Goal: Navigation & Orientation: Find specific page/section

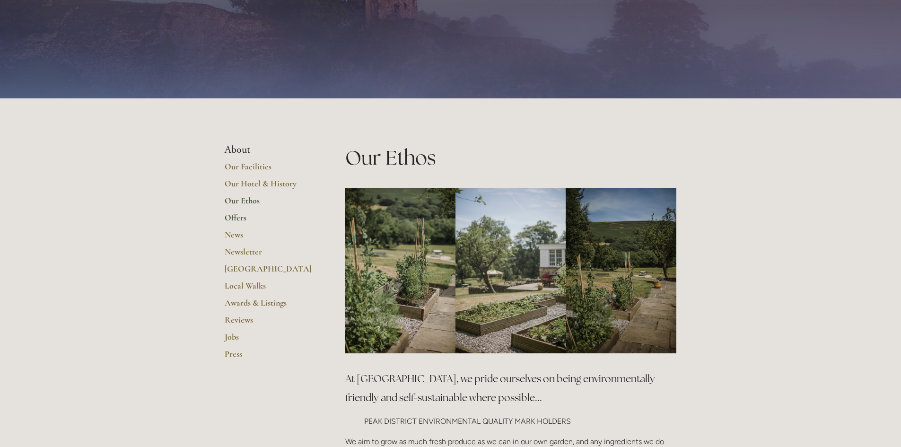
scroll to position [47, 0]
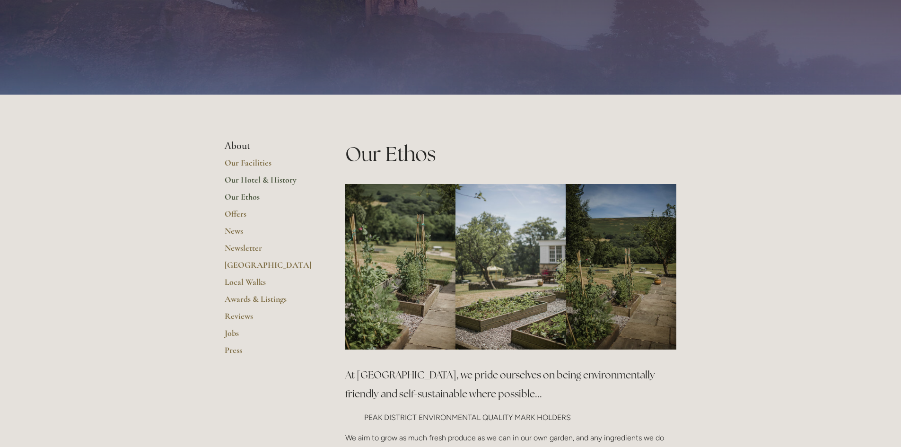
click at [286, 183] on link "Our Hotel & History" at bounding box center [270, 183] width 90 height 17
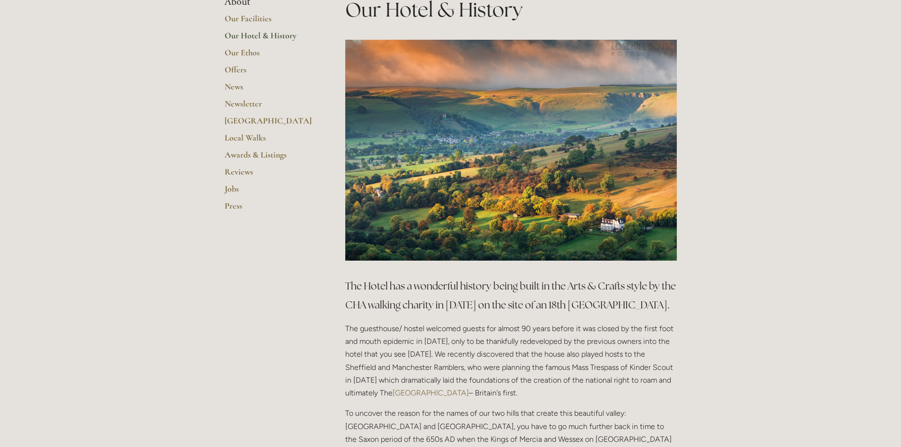
scroll to position [95, 0]
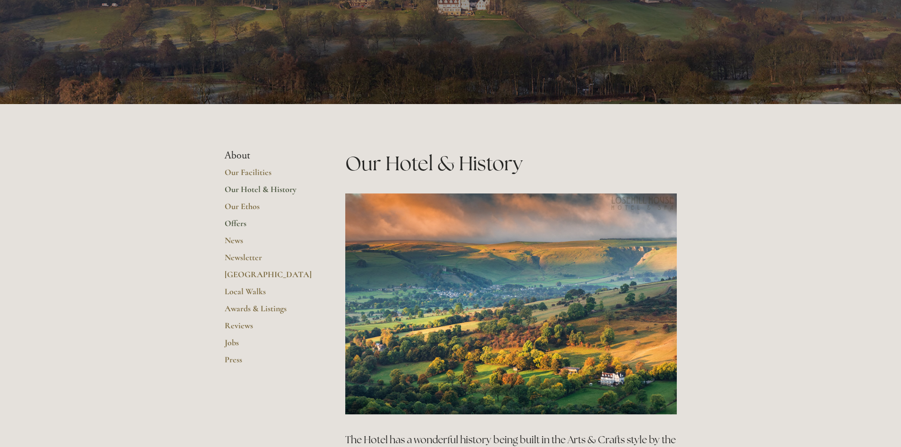
click at [235, 224] on link "Offers" at bounding box center [270, 226] width 90 height 17
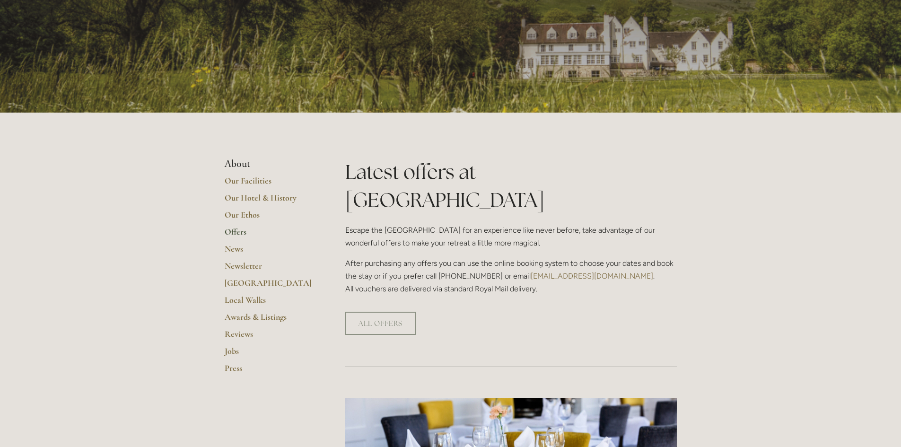
scroll to position [95, 0]
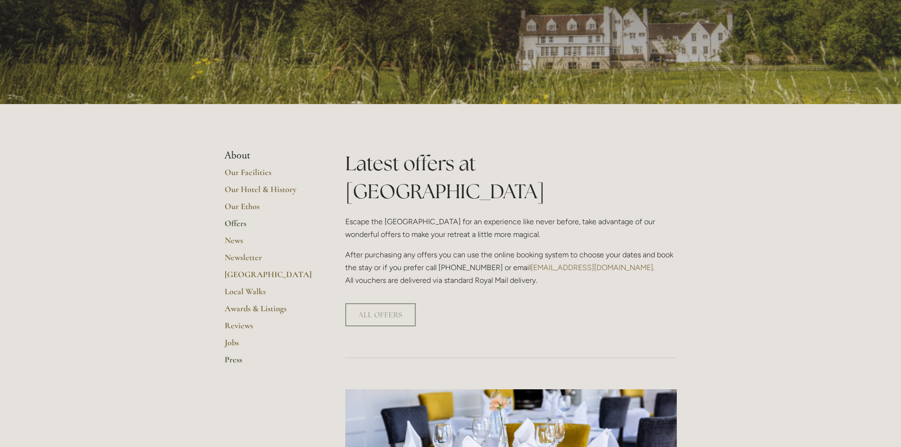
click at [231, 363] on link "Press" at bounding box center [270, 362] width 90 height 17
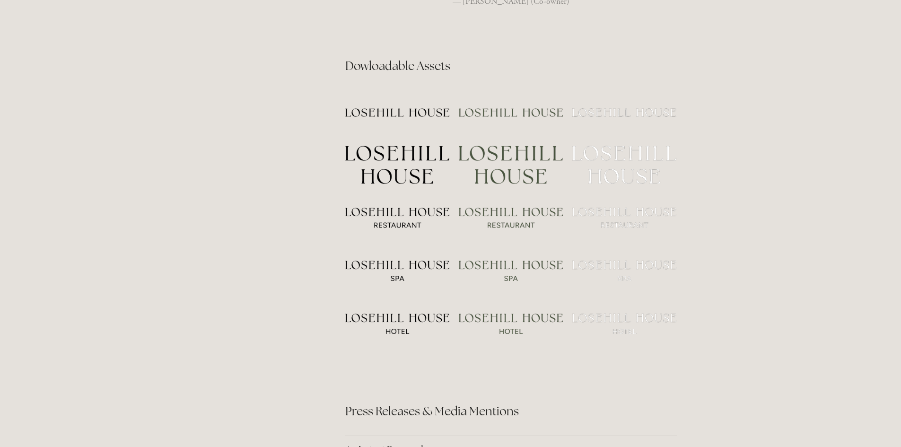
scroll to position [2839, 0]
